Goal: Transaction & Acquisition: Purchase product/service

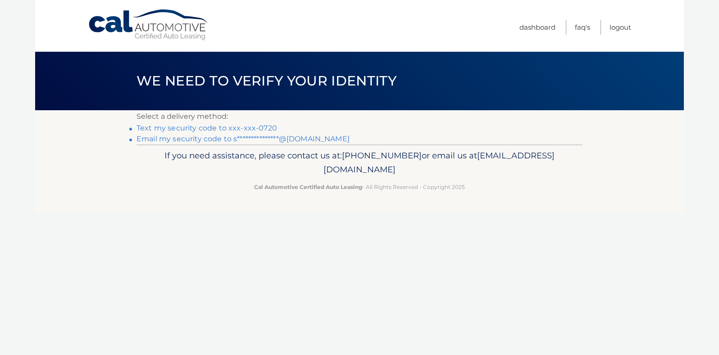
click at [235, 129] on link "Text my security code to xxx-xxx-0720" at bounding box center [206, 128] width 140 height 9
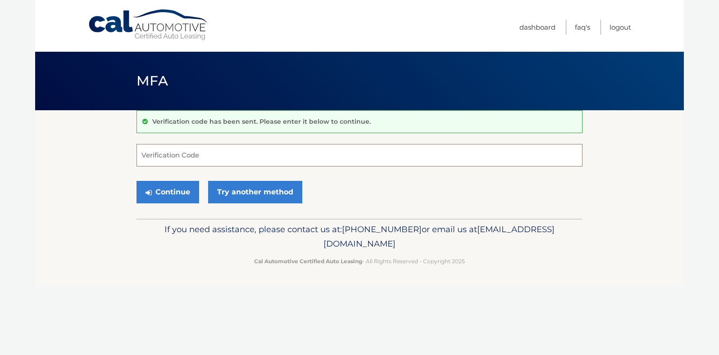
click at [187, 164] on input "Verification Code" at bounding box center [359, 155] width 446 height 23
type input "033730"
click at [173, 189] on button "Continue" at bounding box center [167, 192] width 63 height 23
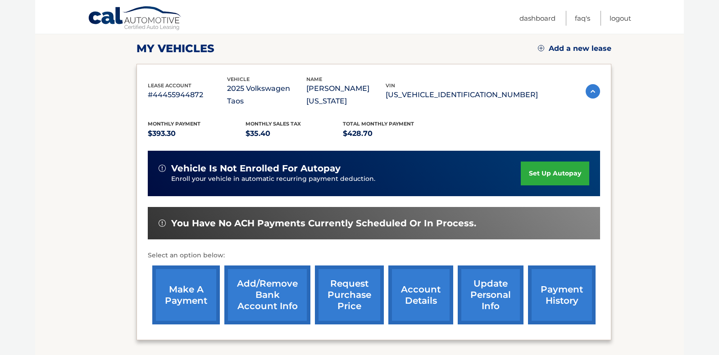
scroll to position [128, 0]
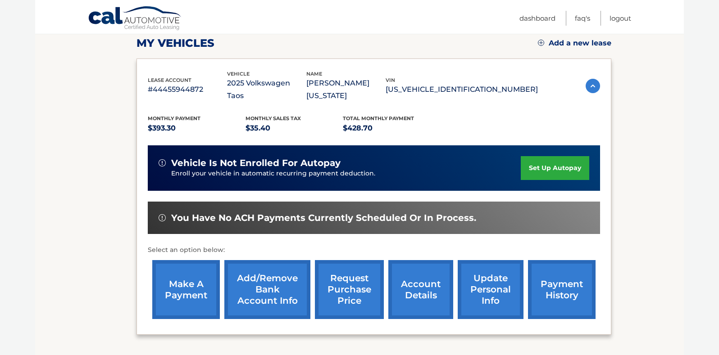
click at [194, 294] on link "make a payment" at bounding box center [186, 289] width 68 height 59
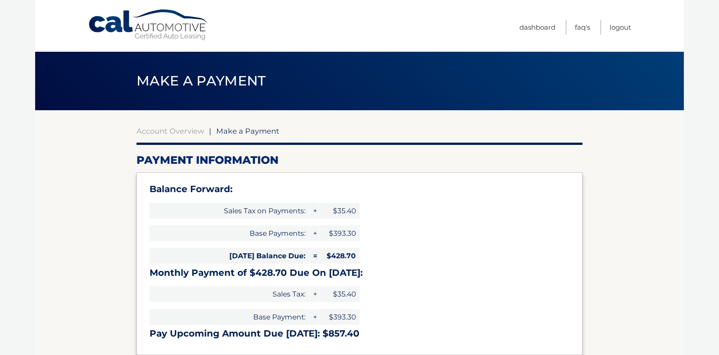
select select "ZjAwYjRiOWYtMTJlYy00MGZjLWE2NmYtZjU3ODM4OWNkNDFl"
click at [187, 133] on link "Account Overview" at bounding box center [170, 131] width 68 height 9
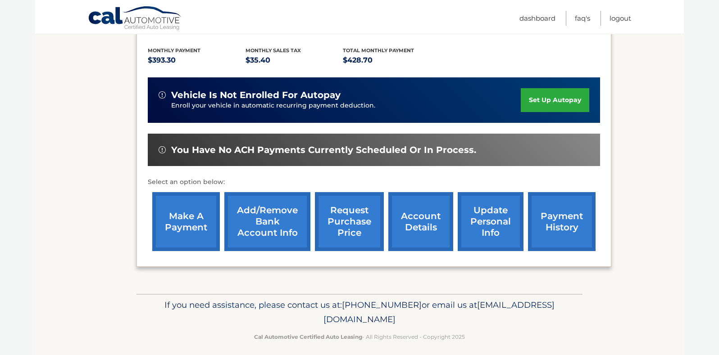
scroll to position [208, 0]
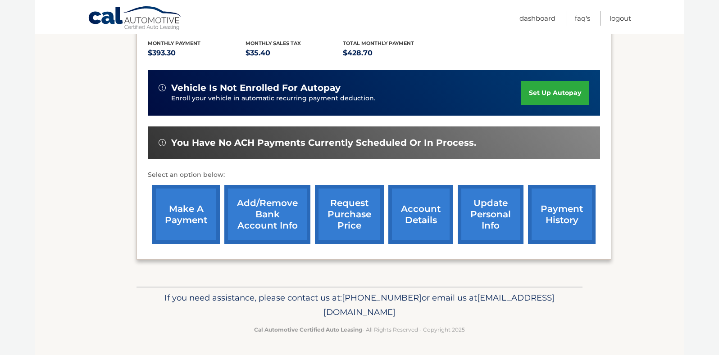
click at [531, 205] on link "payment history" at bounding box center [562, 214] width 68 height 59
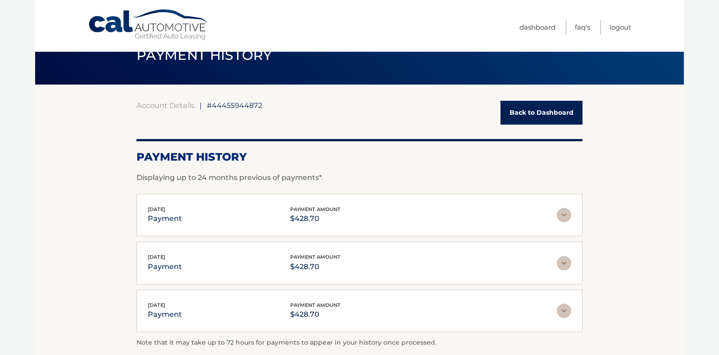
scroll to position [24, 0]
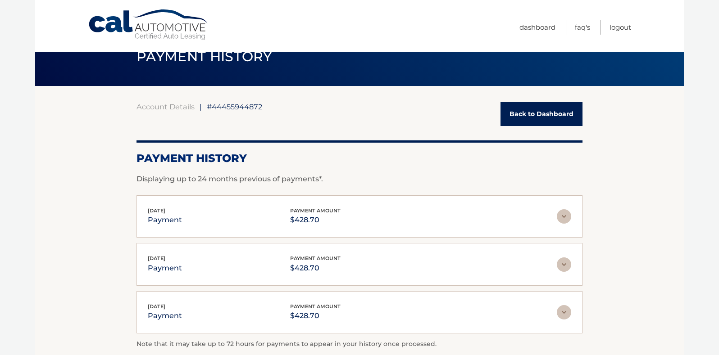
click at [522, 112] on link "Back to Dashboard" at bounding box center [541, 114] width 82 height 24
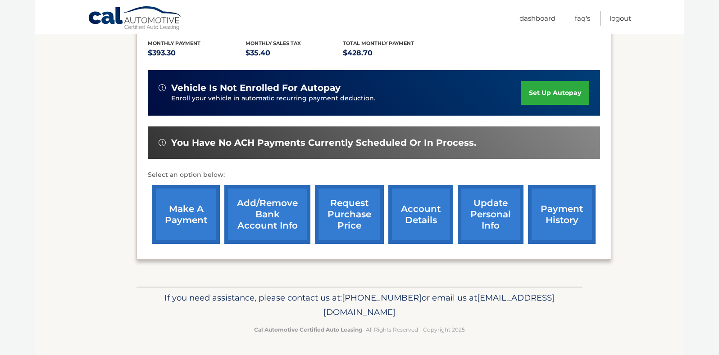
scroll to position [213, 0]
click at [200, 222] on link "make a payment" at bounding box center [186, 214] width 68 height 59
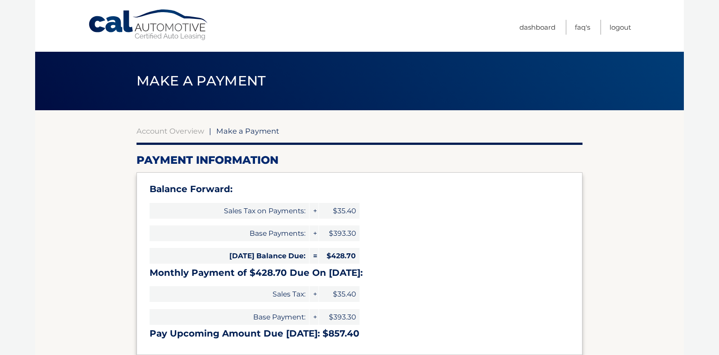
select select "ZjAwYjRiOWYtMTJlYy00MGZjLWE2NmYtZjU3ODM4OWNkNDFl"
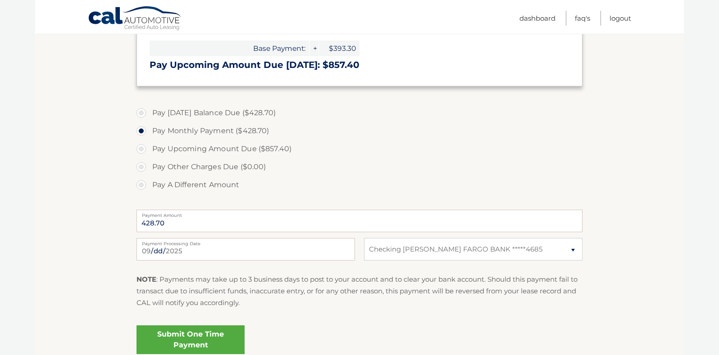
scroll to position [300, 0]
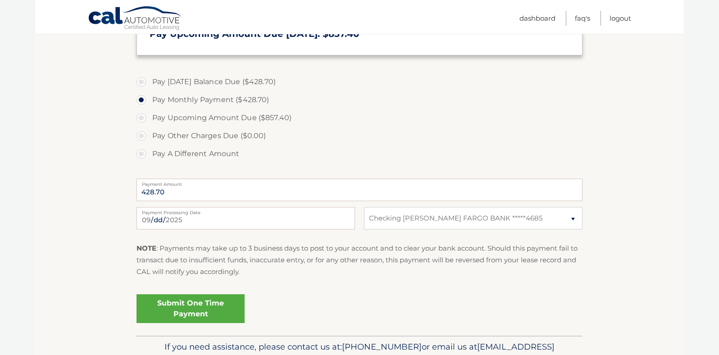
click at [194, 315] on link "Submit One Time Payment" at bounding box center [190, 308] width 108 height 29
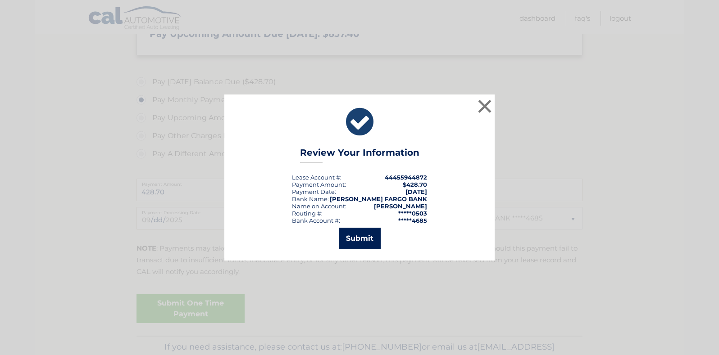
click at [369, 242] on button "Submit" at bounding box center [360, 239] width 42 height 22
